Goal: Task Accomplishment & Management: Manage account settings

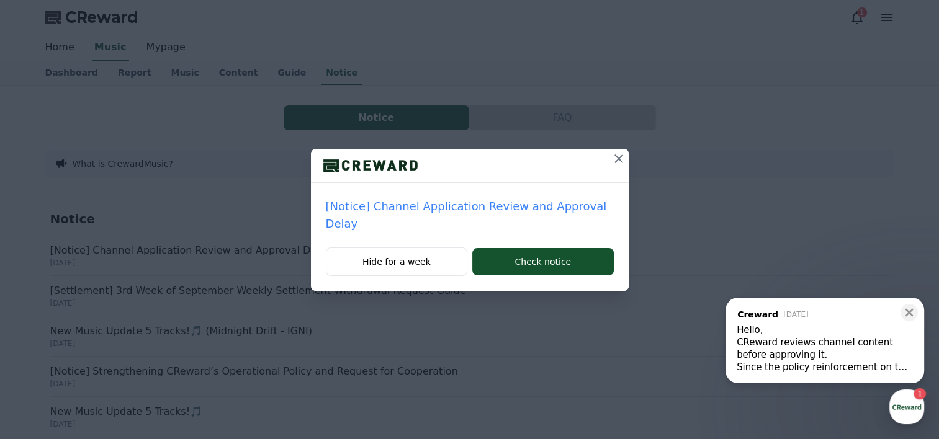
click at [501, 205] on p "[Notice] Channel Application Review and Approval Delay" at bounding box center [470, 215] width 288 height 35
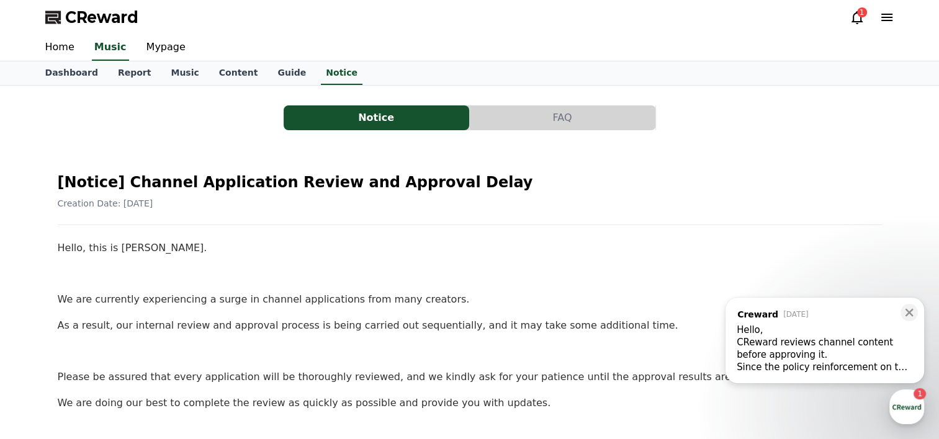
click at [858, 19] on icon at bounding box center [856, 17] width 15 height 15
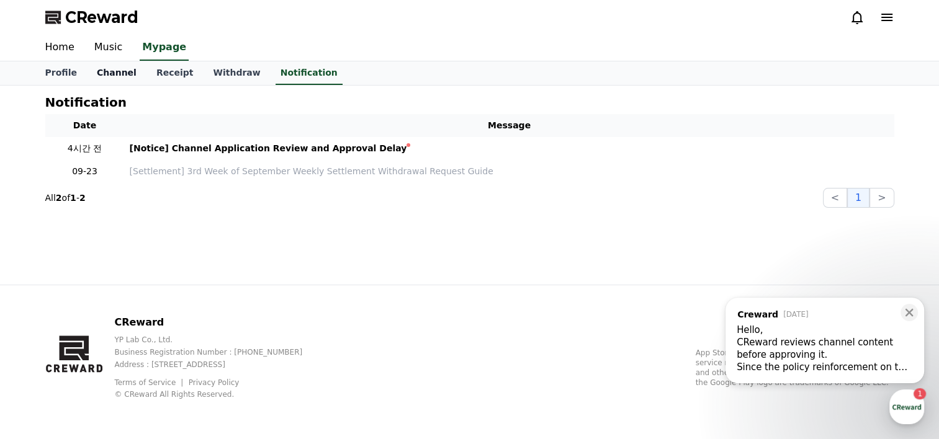
click at [115, 74] on link "Channel" at bounding box center [117, 73] width 60 height 24
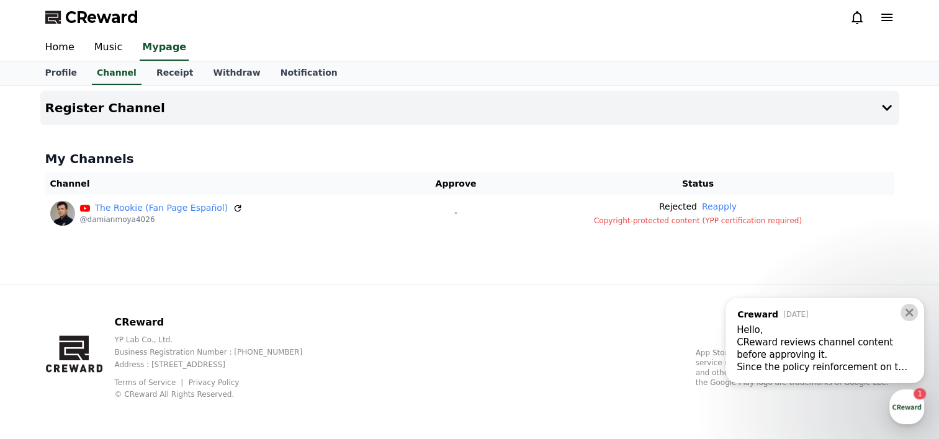
click at [915, 315] on button at bounding box center [908, 312] width 17 height 17
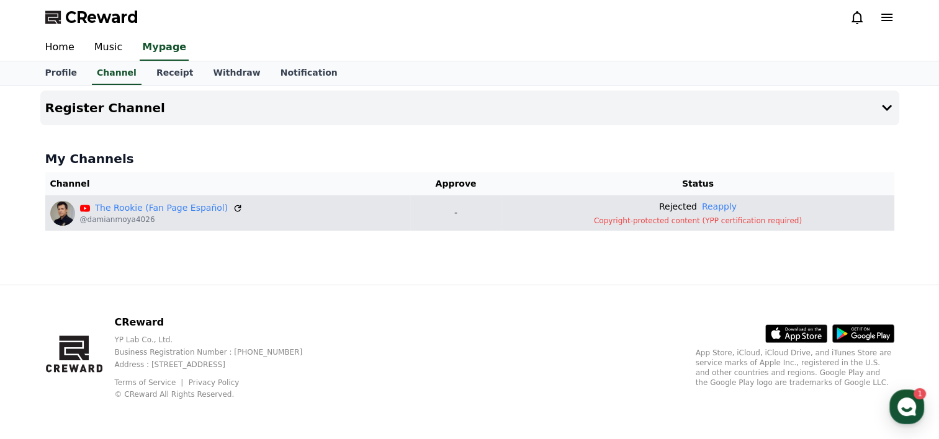
click at [685, 221] on p "Copyright-protected content (YPP certification required)" at bounding box center [697, 221] width 382 height 10
click at [717, 207] on button "Reapply" at bounding box center [719, 206] width 35 height 13
click at [203, 211] on link "The Rookie (Fan Page Español)" at bounding box center [161, 208] width 133 height 13
